Goal: Download file/media

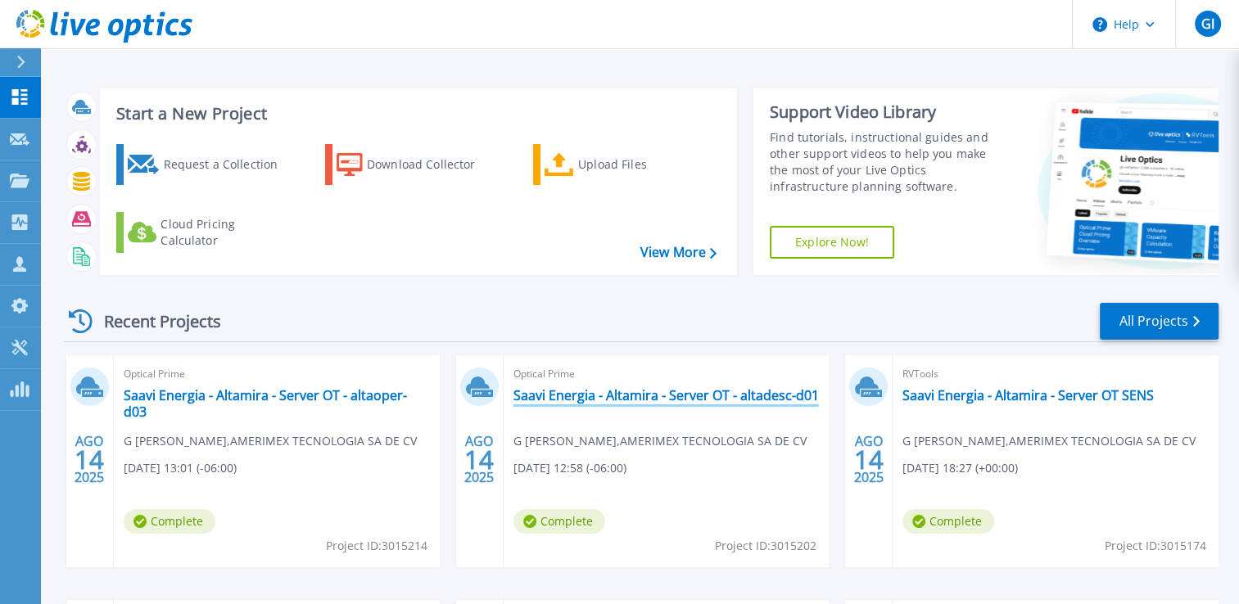
click at [557, 402] on link "Saavi Energia - Altamira - Server OT - altadesc-d01" at bounding box center [665, 395] width 305 height 16
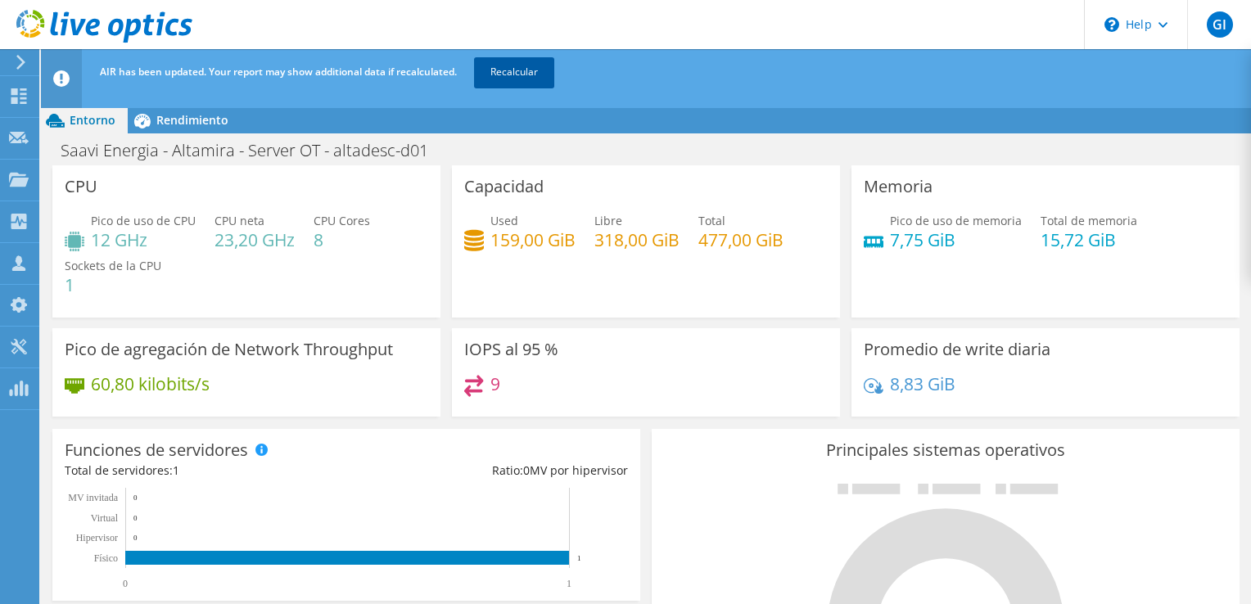
click at [520, 70] on link "Recalcular" at bounding box center [514, 71] width 80 height 29
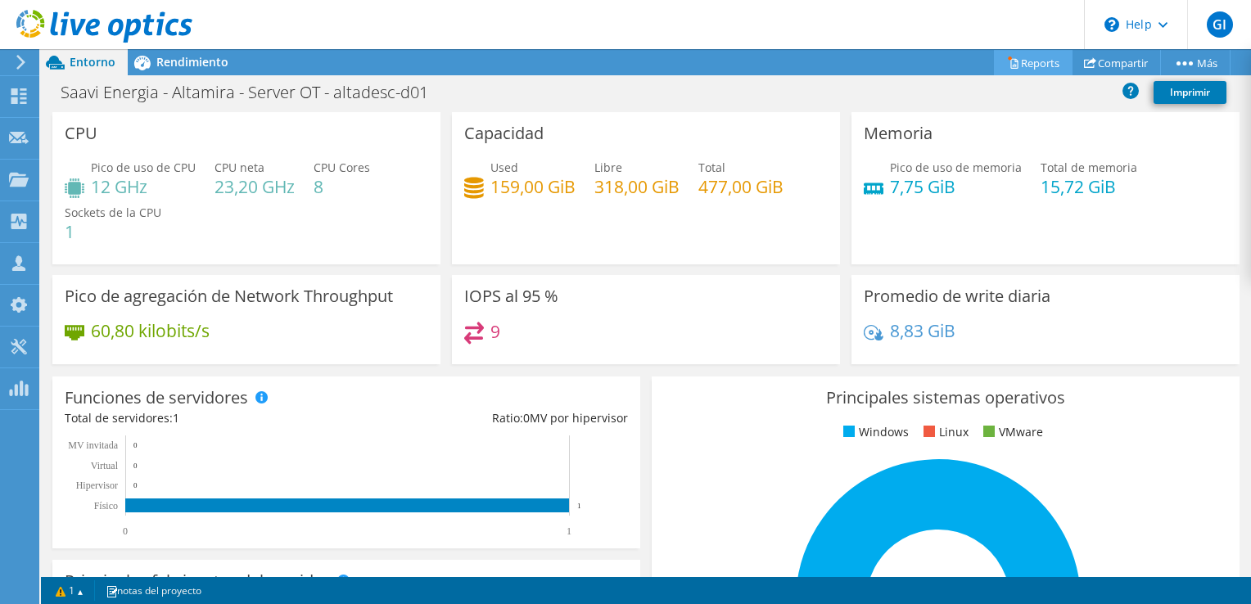
click at [1037, 70] on link "Reports" at bounding box center [1033, 62] width 79 height 25
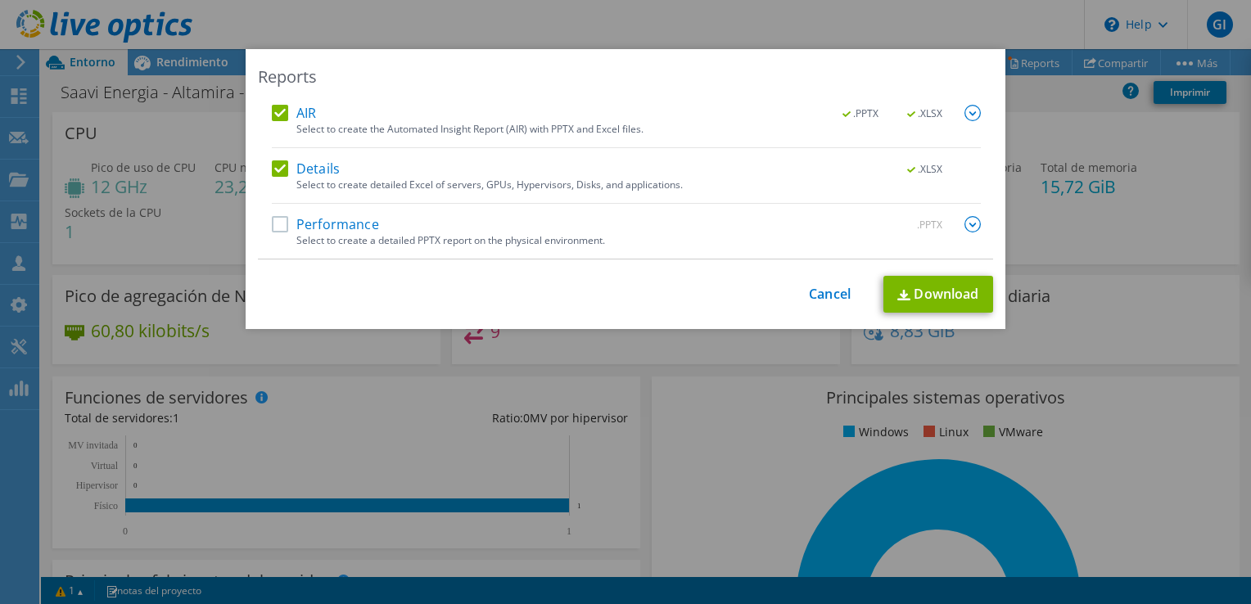
click at [282, 224] on label "Performance" at bounding box center [325, 224] width 107 height 16
click at [0, 0] on input "Performance" at bounding box center [0, 0] width 0 height 0
click at [959, 322] on div "Reports AIR .PPTX .XLSX Select to create the Automated Insight Report (AIR) wit…" at bounding box center [626, 189] width 760 height 280
click at [953, 305] on link "Download" at bounding box center [938, 294] width 110 height 37
click at [706, 18] on div "Reports AIR .PPTX .XLSX Select to create the Automated Insight Report (AIR) wit…" at bounding box center [625, 302] width 1251 height 604
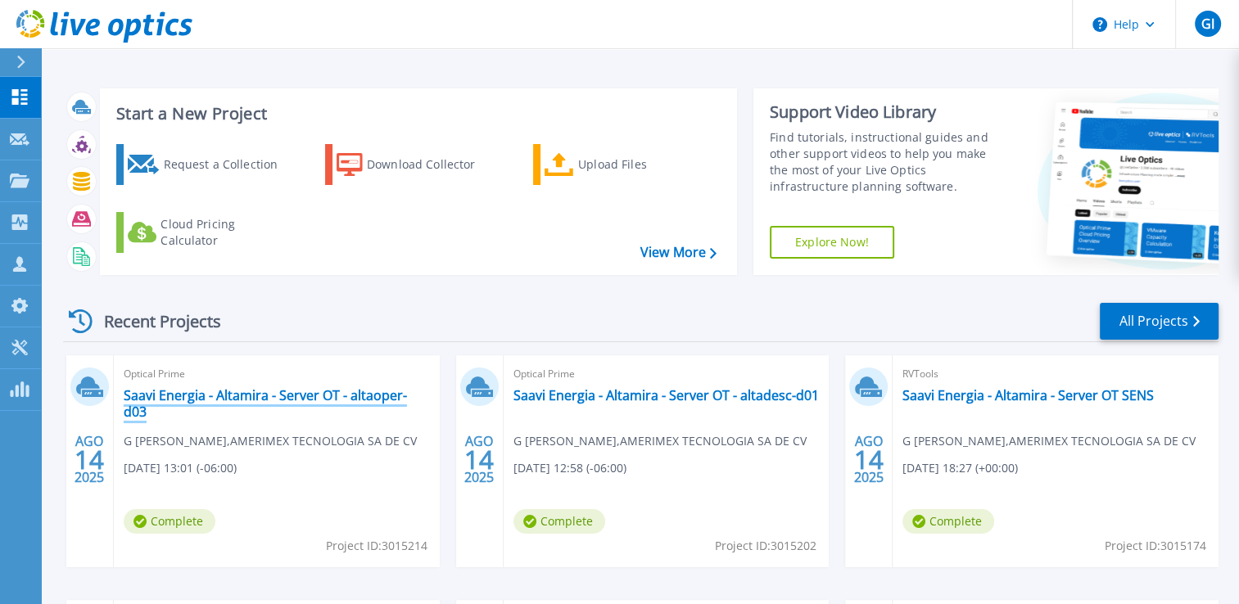
click at [232, 397] on link "Saavi Energia - Altamira - Server OT - altaoper-d03" at bounding box center [277, 403] width 306 height 33
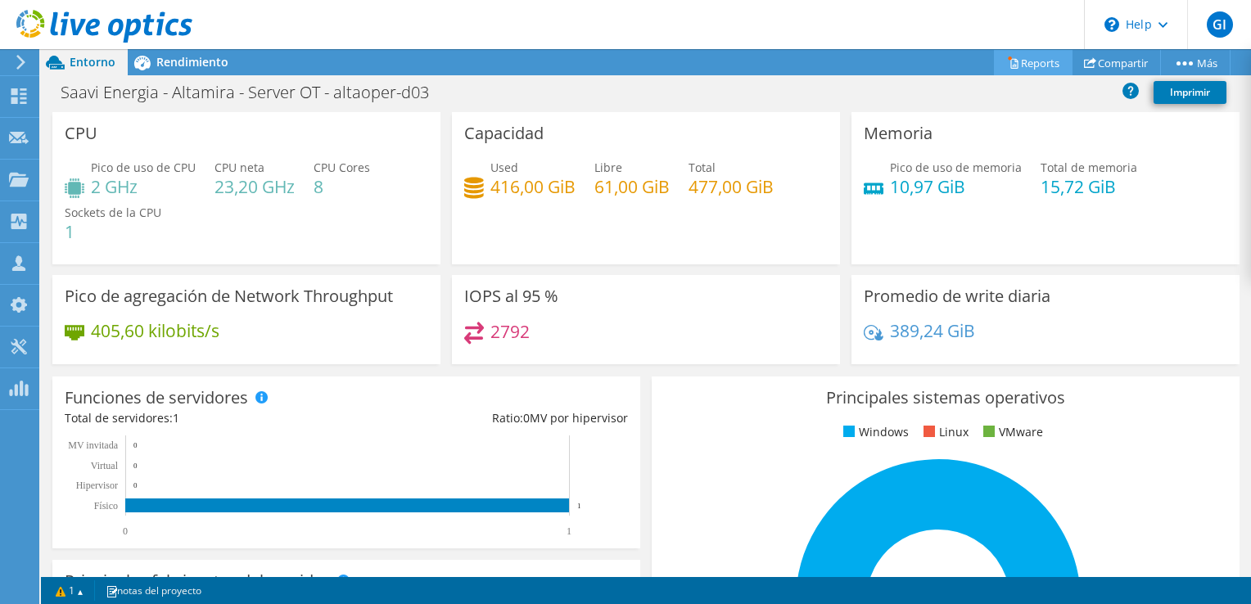
click at [1020, 64] on link "Reports" at bounding box center [1033, 62] width 79 height 25
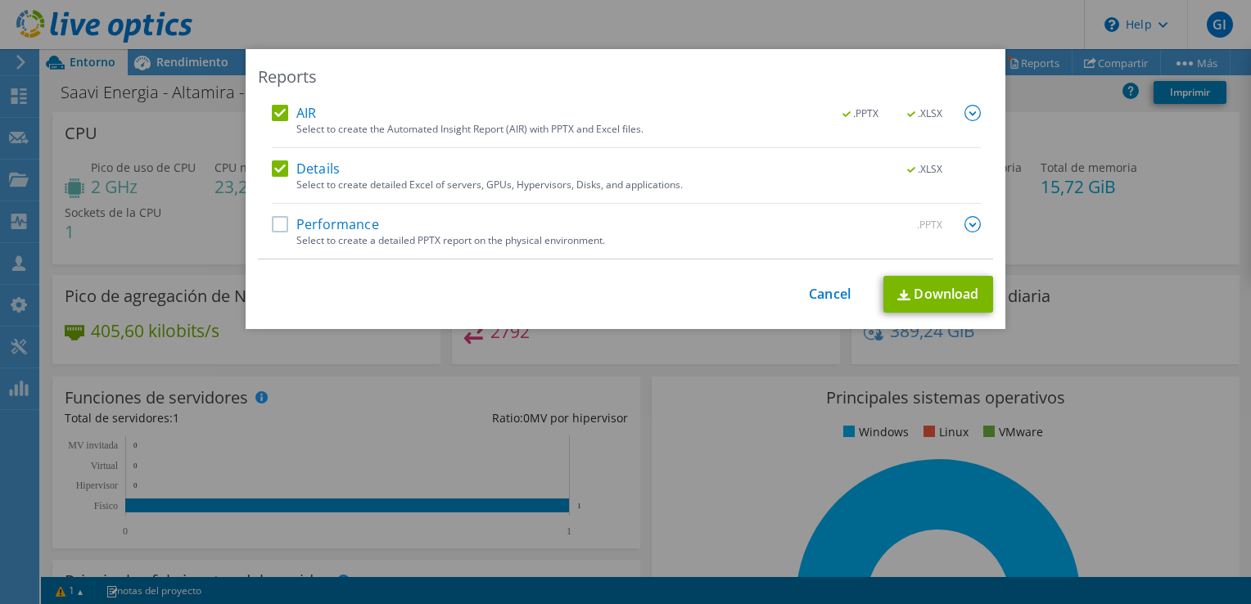
click at [275, 221] on label "Performance" at bounding box center [325, 224] width 107 height 16
click at [0, 0] on input "Performance" at bounding box center [0, 0] width 0 height 0
click at [929, 286] on link "Download" at bounding box center [938, 294] width 110 height 37
click at [221, 11] on div "Reports AIR .PPTX .XLSX Select to create the Automated Insight Report (AIR) wit…" at bounding box center [625, 302] width 1251 height 604
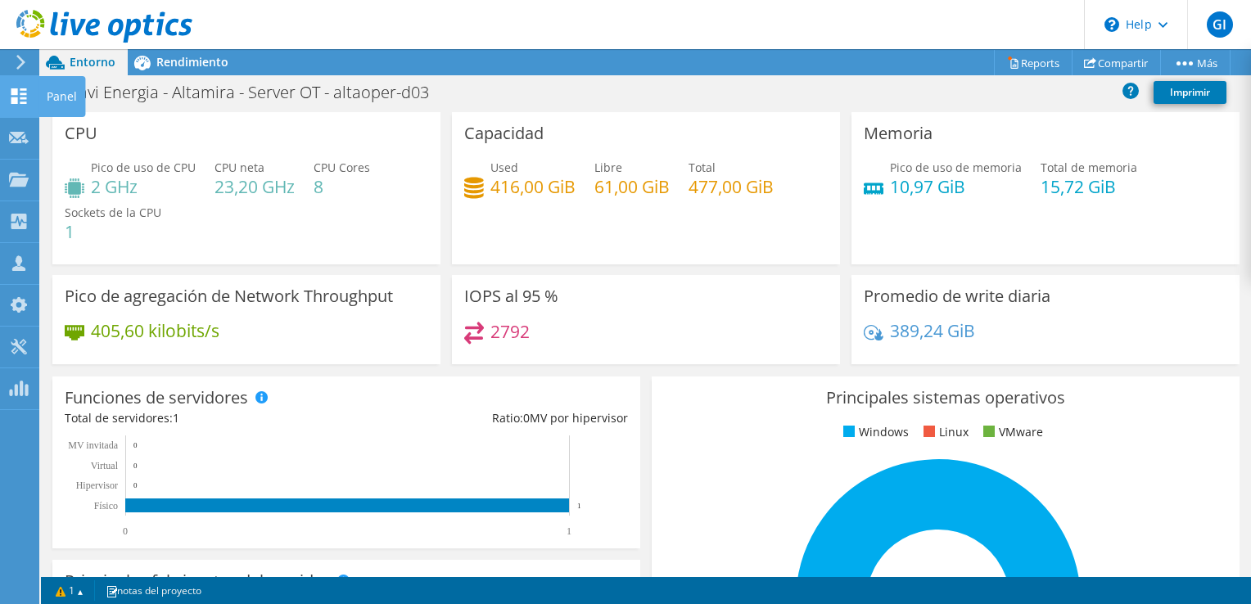
click at [23, 93] on use at bounding box center [19, 96] width 16 height 16
